Goal: Check status: Check status

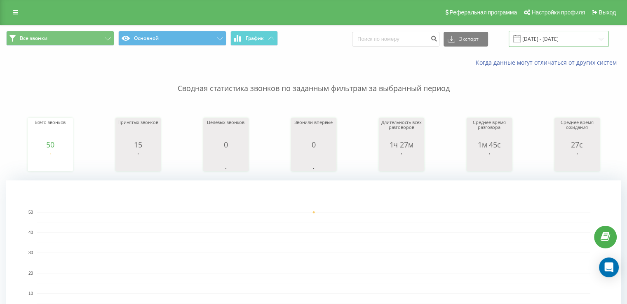
click at [562, 35] on input "[DATE] - [DATE]" at bounding box center [559, 39] width 100 height 16
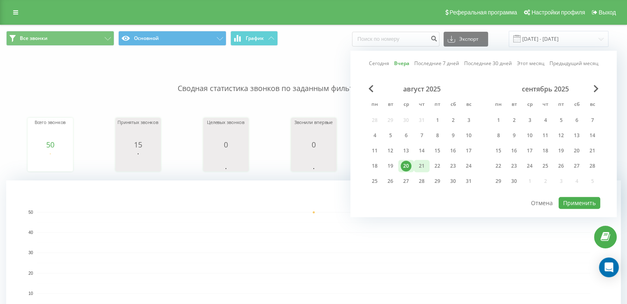
click at [415, 164] on div "21" at bounding box center [422, 166] width 16 height 12
drag, startPoint x: 579, startPoint y: 203, endPoint x: 554, endPoint y: 209, distance: 25.4
click at [579, 203] on button "Применить" at bounding box center [579, 203] width 42 height 12
type input "[DATE] - [DATE]"
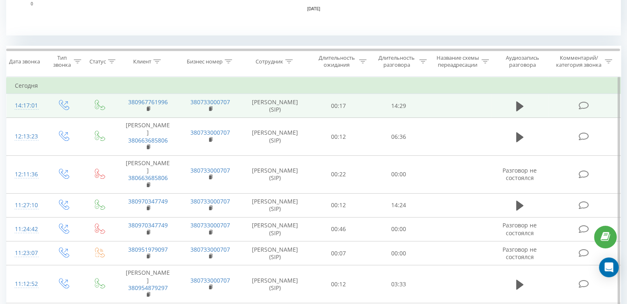
scroll to position [371, 0]
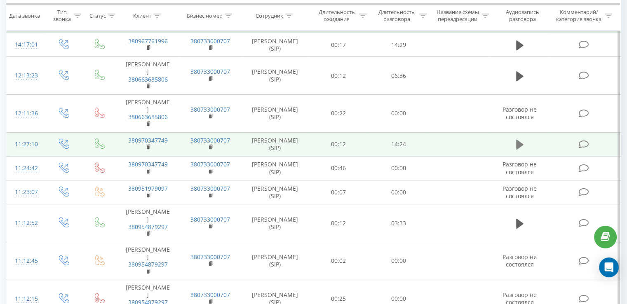
click at [520, 150] on icon at bounding box center [519, 145] width 7 height 12
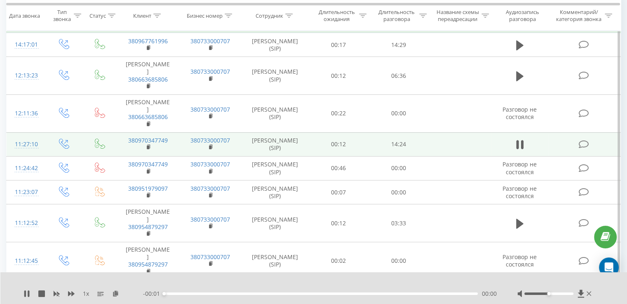
click at [389, 293] on div "00:00" at bounding box center [321, 294] width 314 height 2
click at [382, 294] on div "00:01" at bounding box center [321, 294] width 314 height 2
click at [397, 293] on div "09:54" at bounding box center [321, 294] width 314 height 2
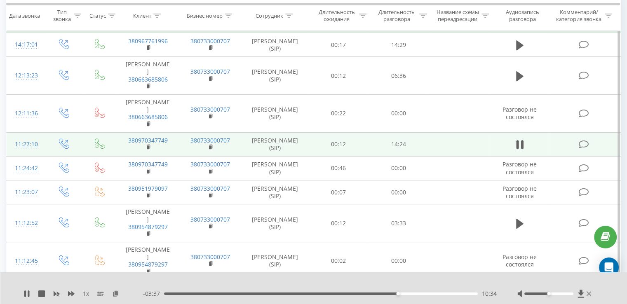
click at [412, 293] on div "10:34" at bounding box center [321, 294] width 314 height 2
click at [416, 294] on div "11:24" at bounding box center [321, 294] width 314 height 2
click at [427, 294] on div "11:25" at bounding box center [321, 294] width 314 height 2
click at [432, 293] on div "11:55" at bounding box center [321, 294] width 314 height 2
click at [441, 293] on div "12:31" at bounding box center [321, 294] width 314 height 2
